Goal: Task Accomplishment & Management: Use online tool/utility

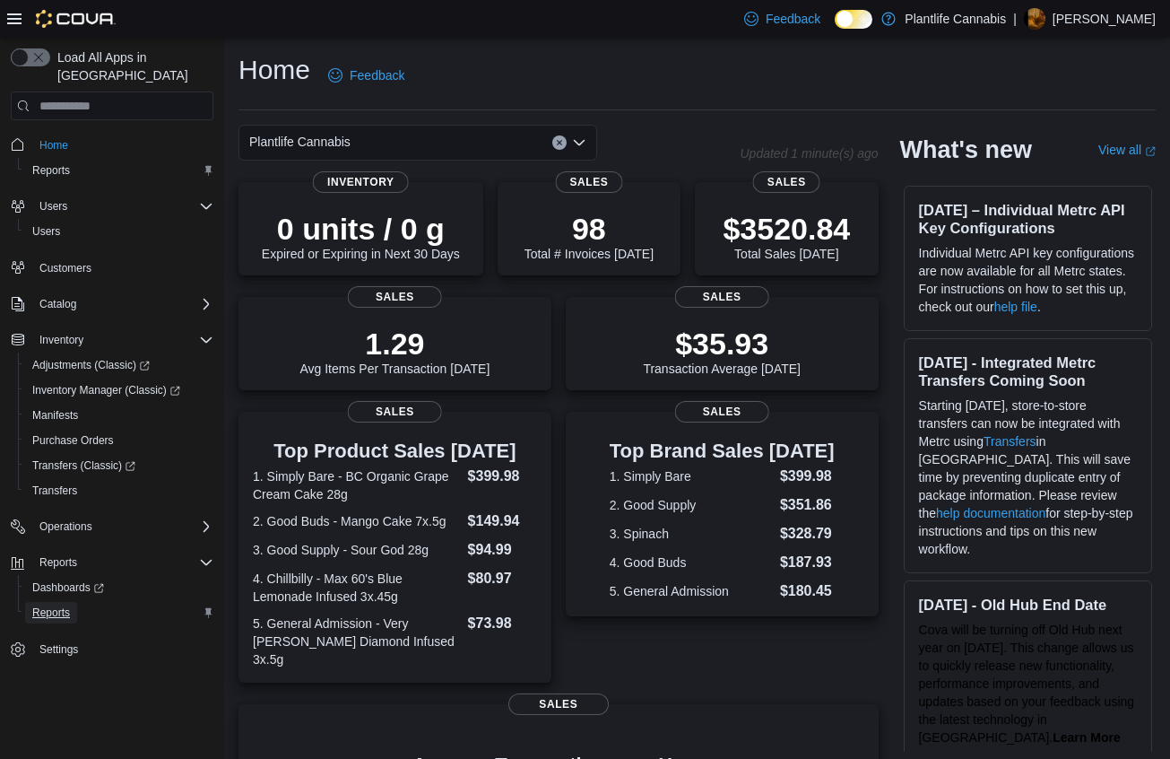
click at [74, 602] on link "Reports" at bounding box center [51, 613] width 52 height 22
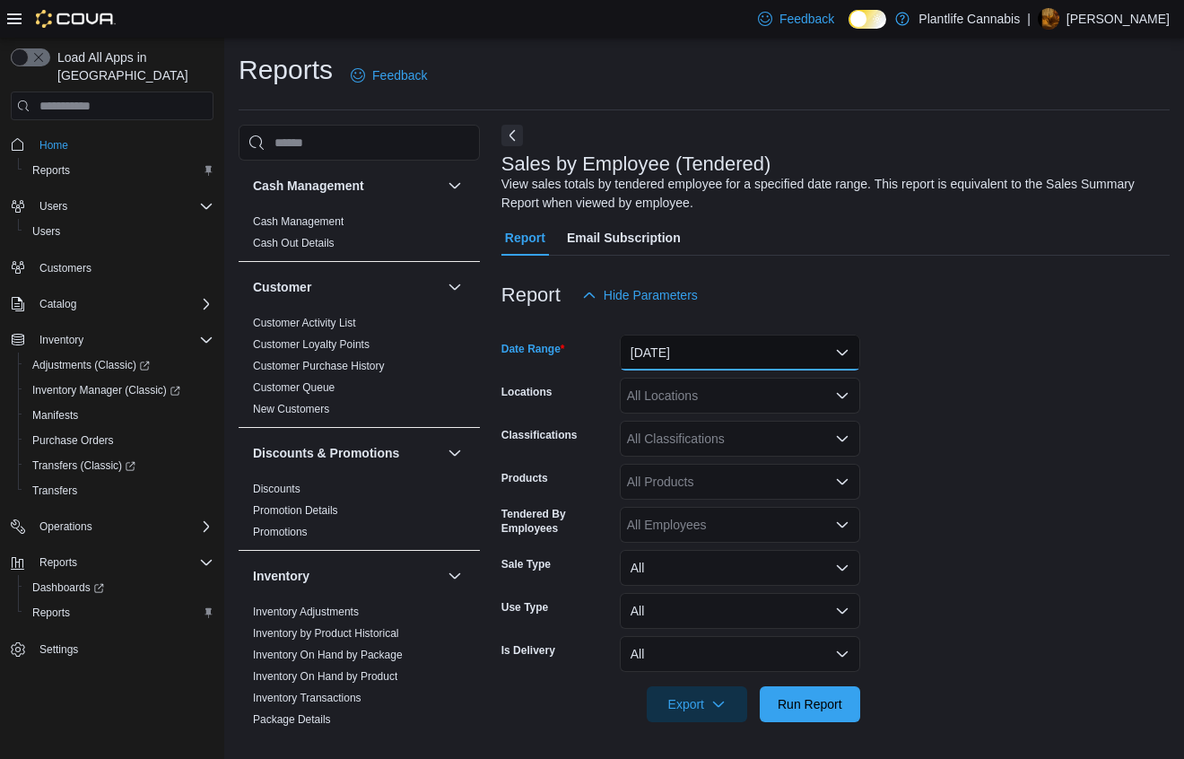
click at [645, 341] on button "[DATE]" at bounding box center [740, 352] width 240 height 36
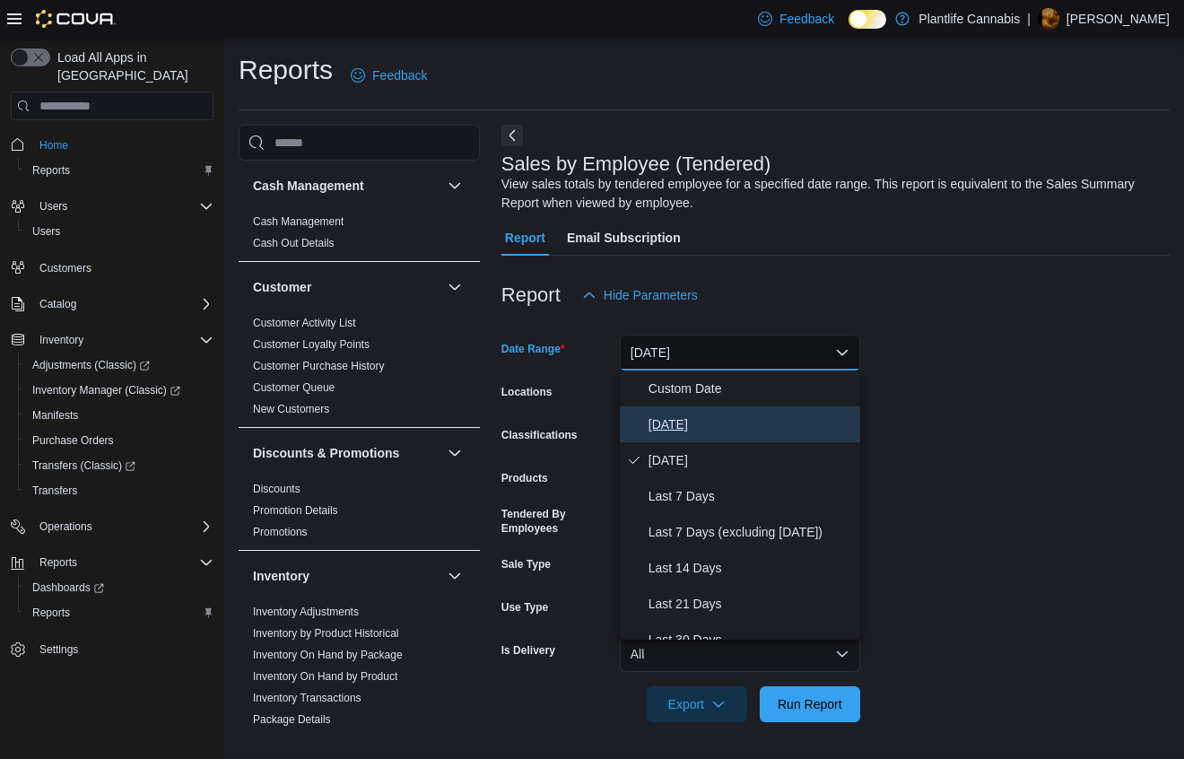
click at [681, 420] on span "[DATE]" at bounding box center [750, 424] width 204 height 22
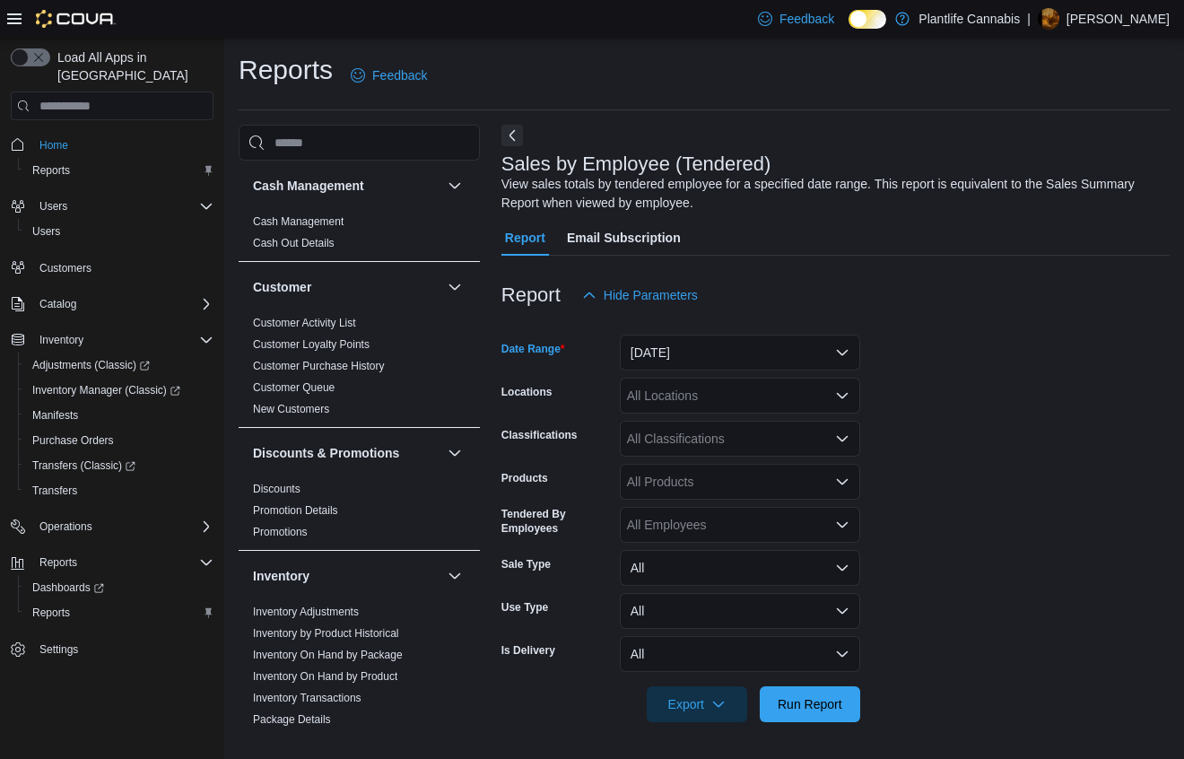
click at [716, 397] on div "All Locations" at bounding box center [740, 396] width 240 height 36
type input "*****"
click at [725, 422] on span "Edmonton - [GEOGRAPHIC_DATA]" at bounding box center [766, 426] width 199 height 18
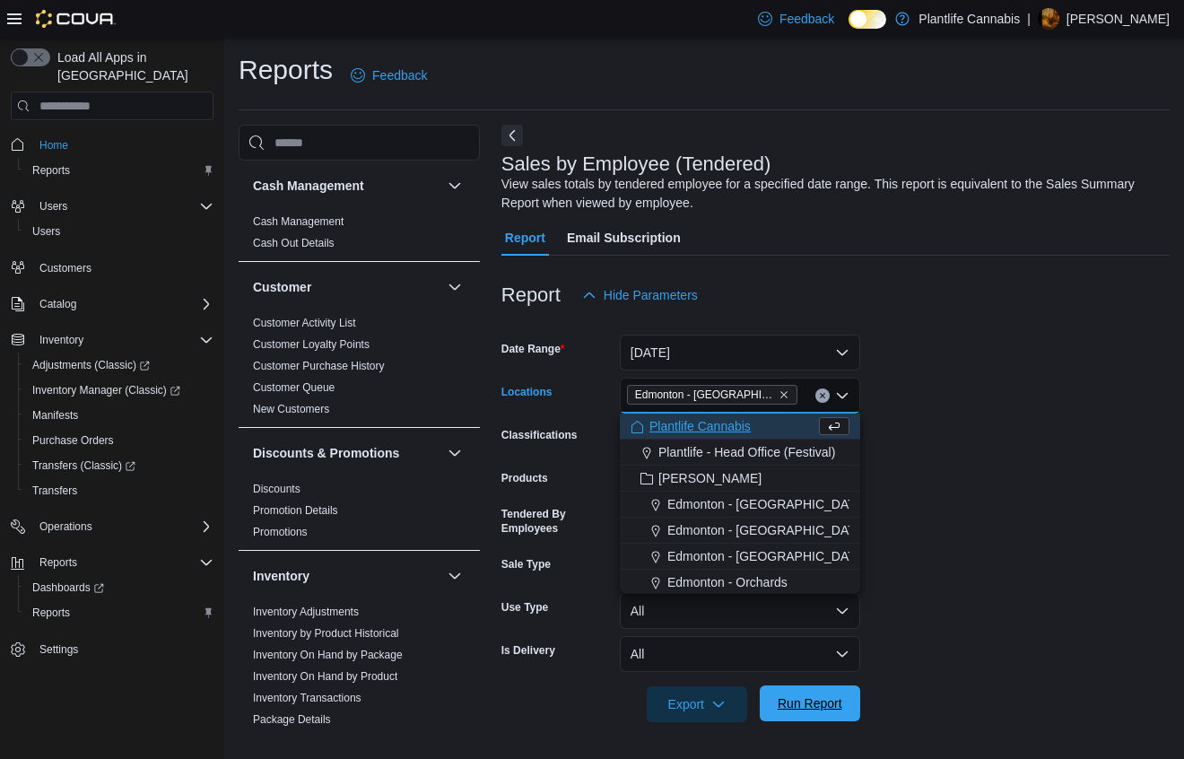
click at [800, 710] on span "Run Report" at bounding box center [809, 703] width 65 height 18
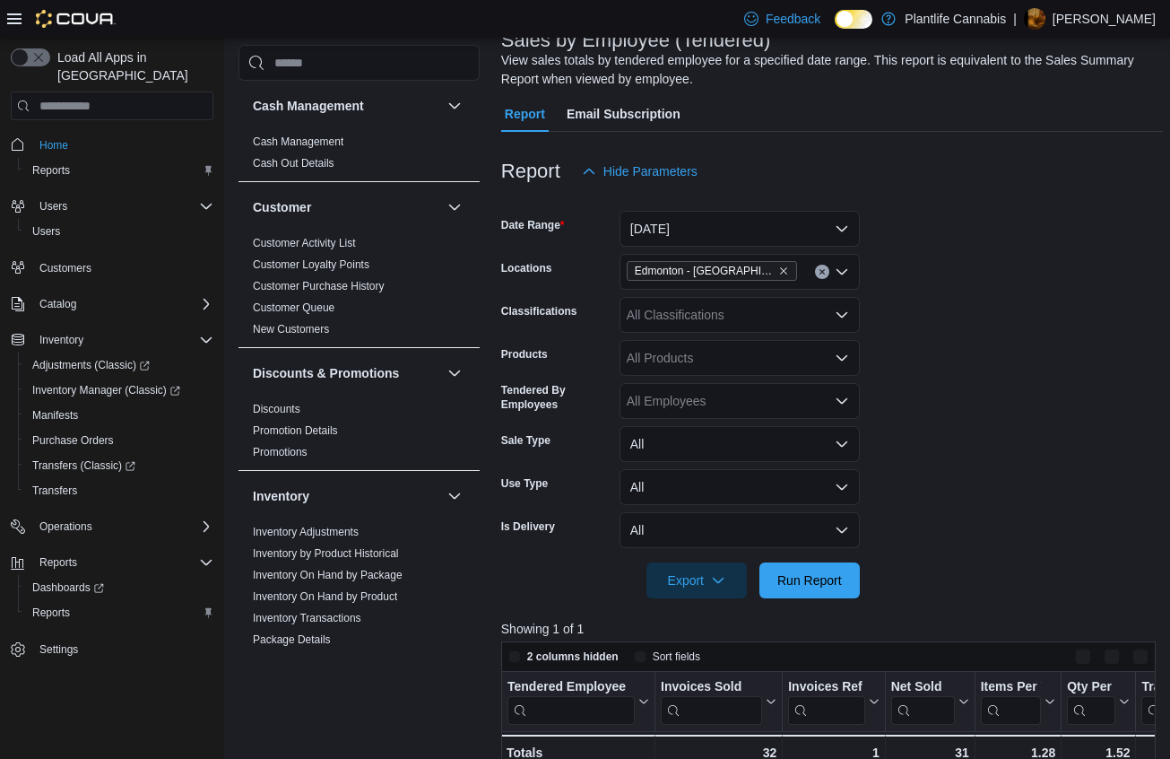
scroll to position [514, 0]
